Goal: Contribute content

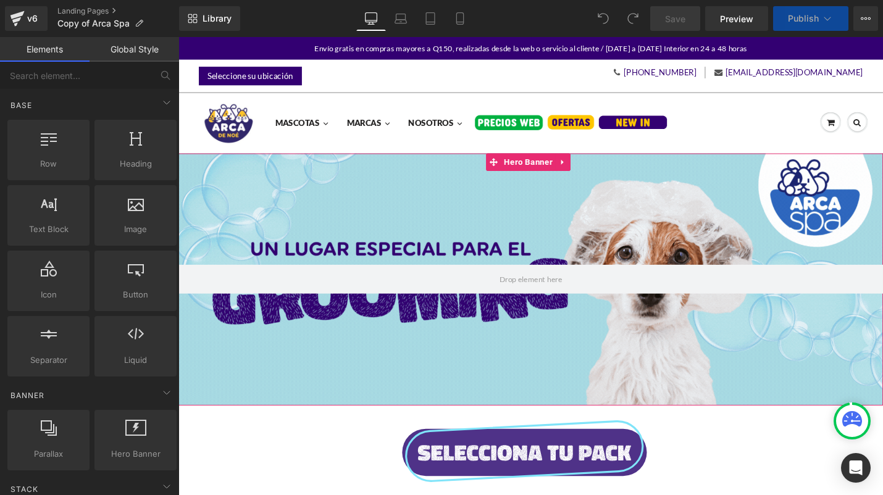
click at [470, 176] on div at bounding box center [551, 293] width 747 height 267
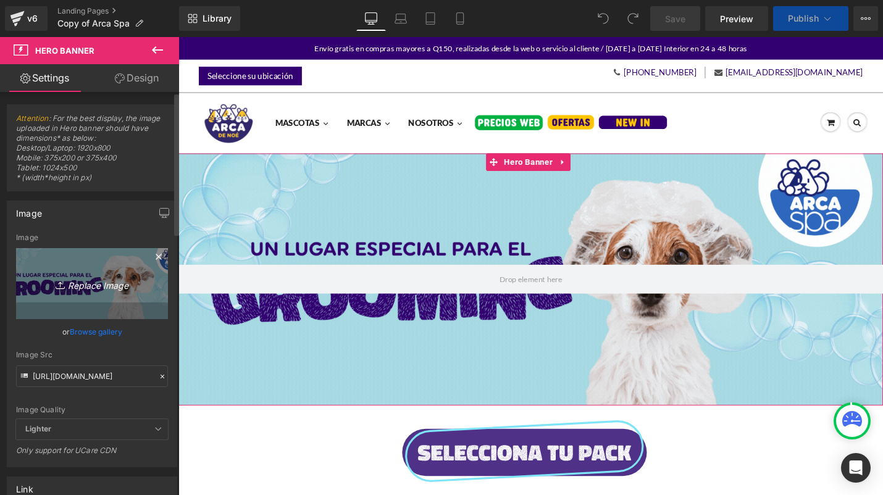
click at [108, 288] on icon "Replace Image" at bounding box center [92, 283] width 99 height 15
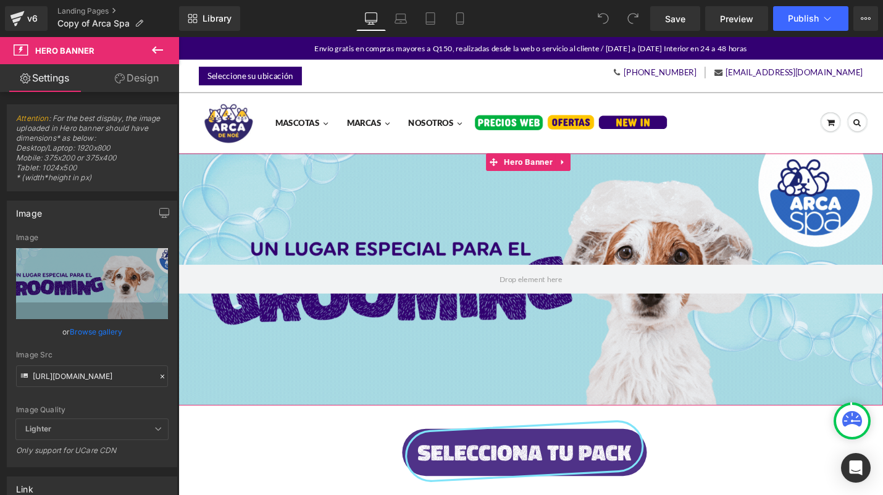
click at [438, 271] on div at bounding box center [551, 293] width 747 height 267
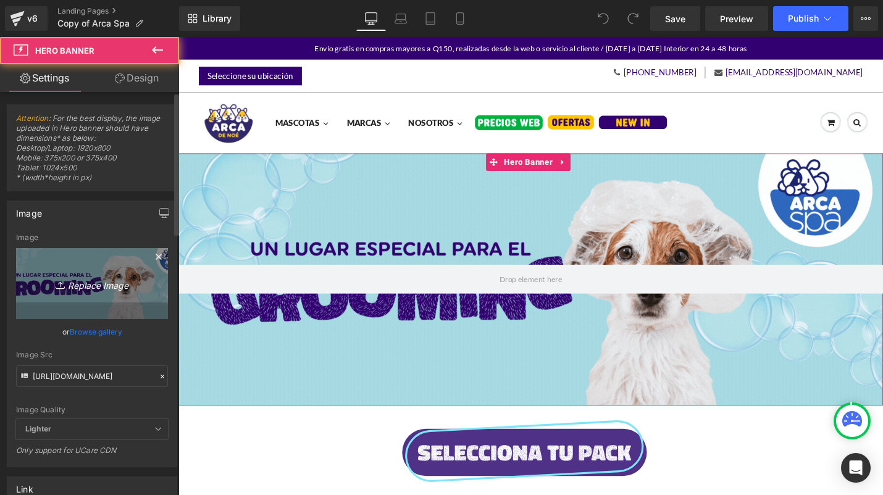
click at [67, 267] on link "Replace Image" at bounding box center [92, 283] width 152 height 71
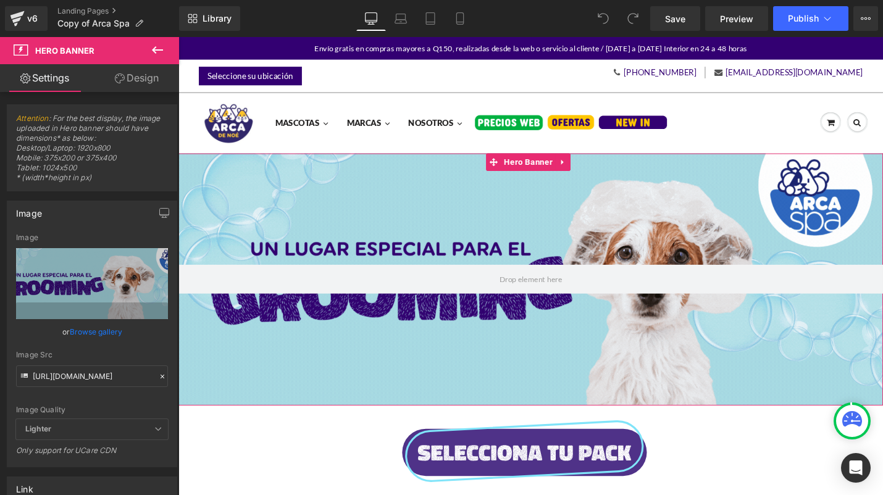
click at [338, 220] on div at bounding box center [551, 293] width 747 height 267
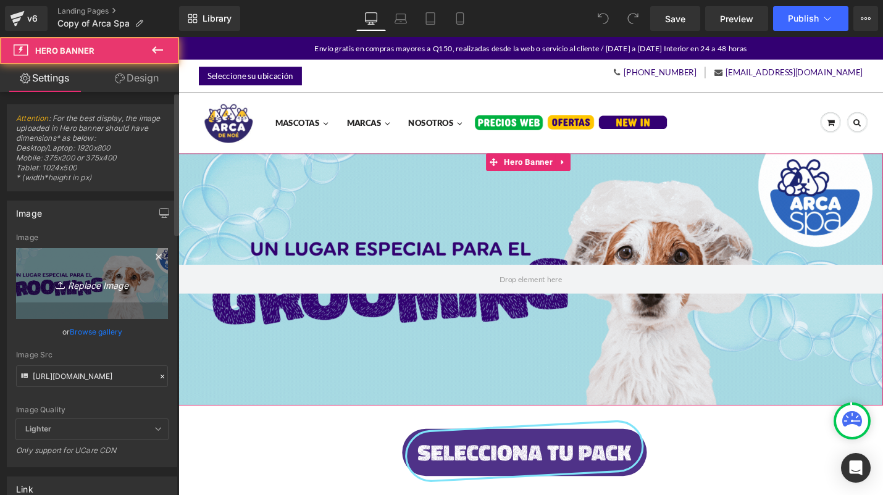
click at [83, 302] on link "Replace Image" at bounding box center [92, 283] width 152 height 71
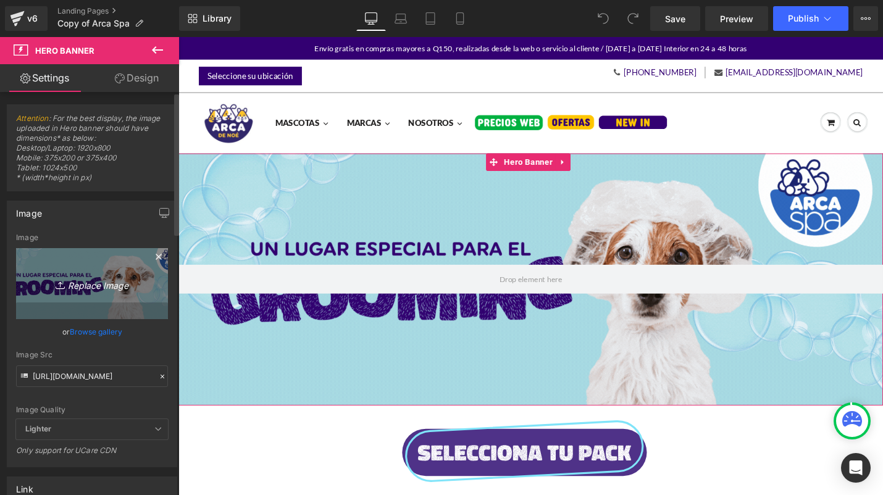
type input "C:\fakepath\GifGrooming-4.gif"
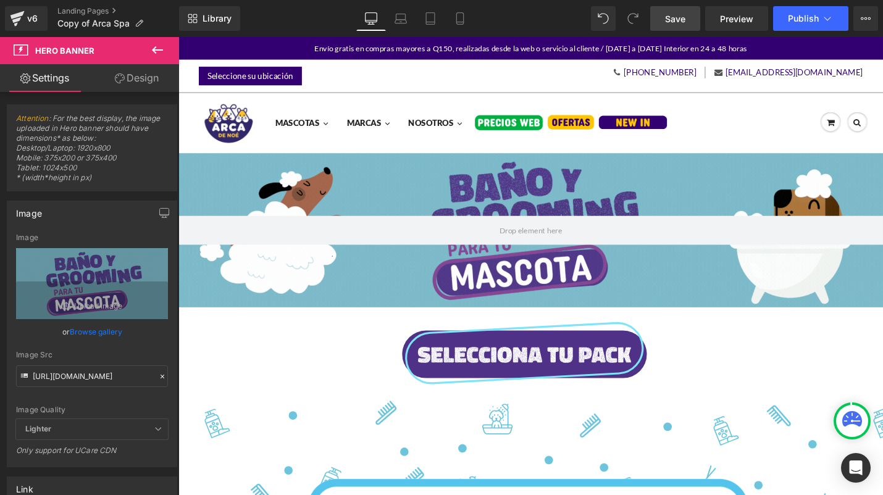
click at [665, 15] on span "Save" at bounding box center [675, 18] width 20 height 13
